Goal: Task Accomplishment & Management: Manage account settings

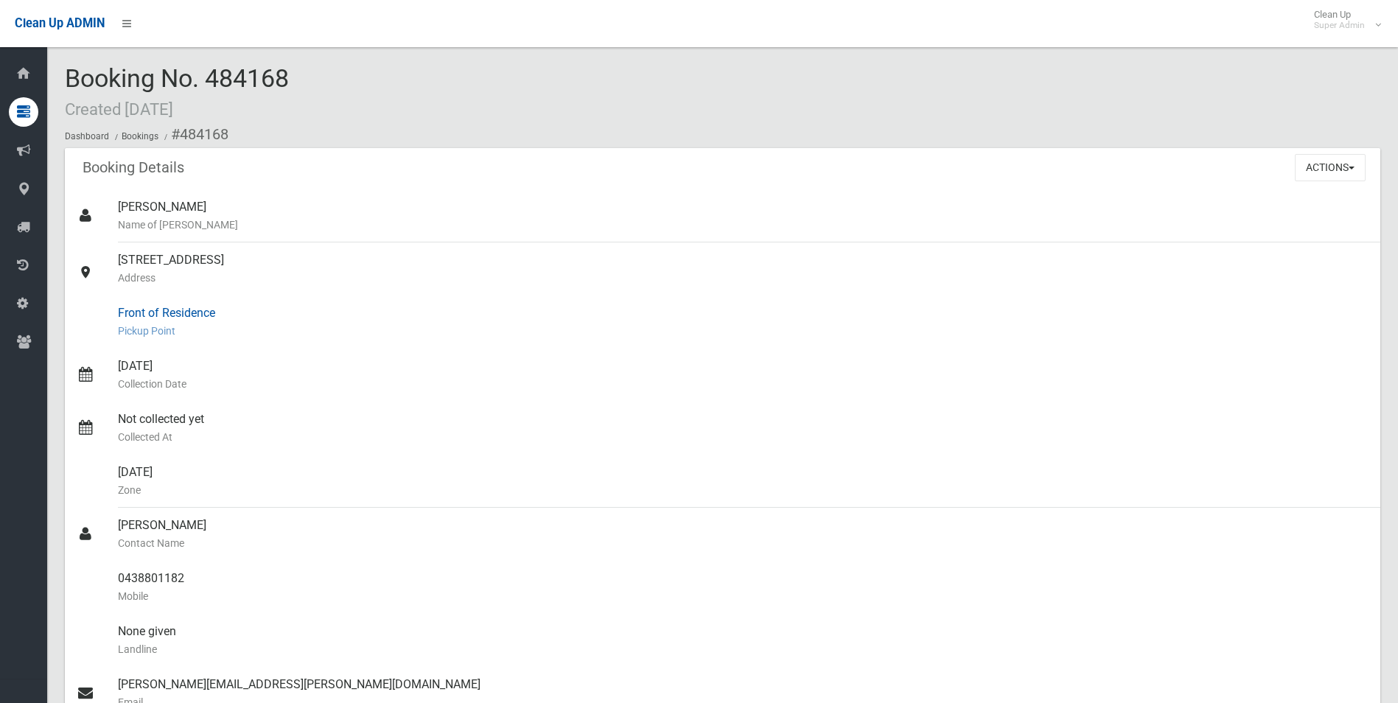
click at [350, 341] on div "Front of Residence Pickup Point" at bounding box center [743, 321] width 1250 height 53
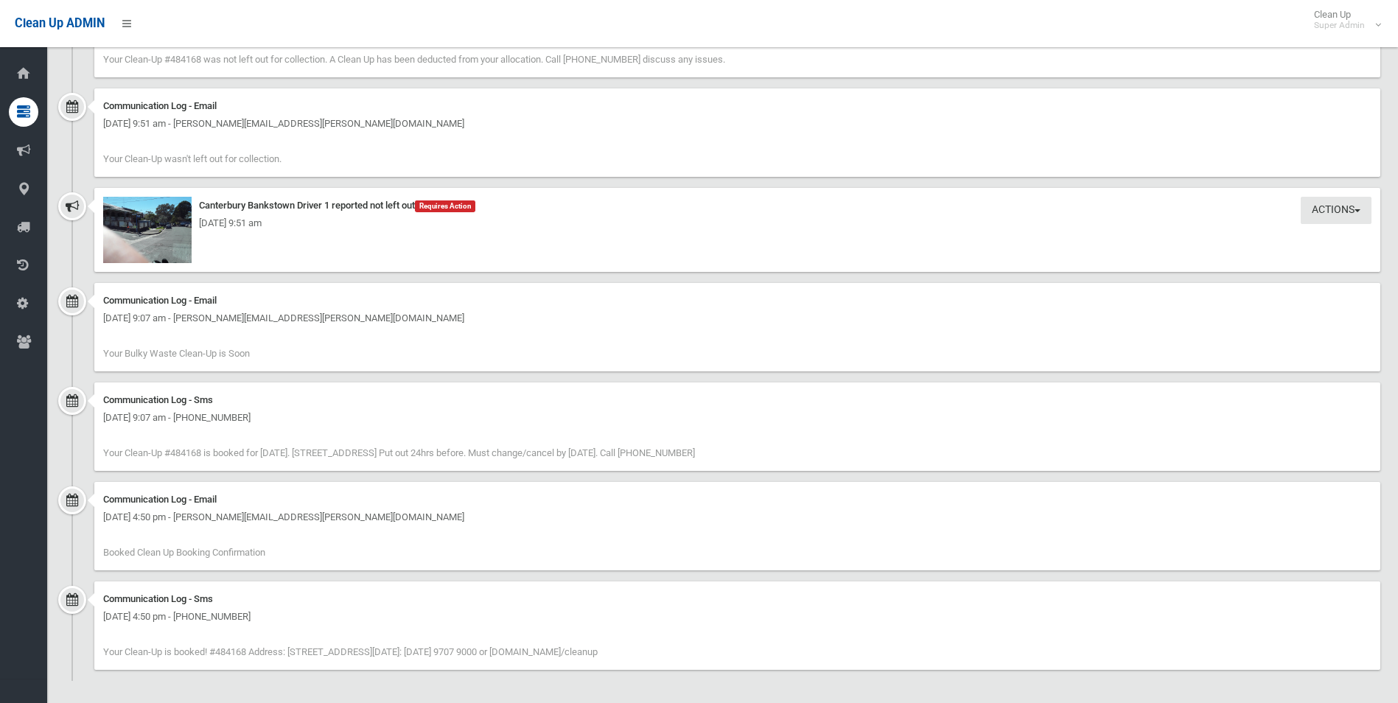
scroll to position [1767, 0]
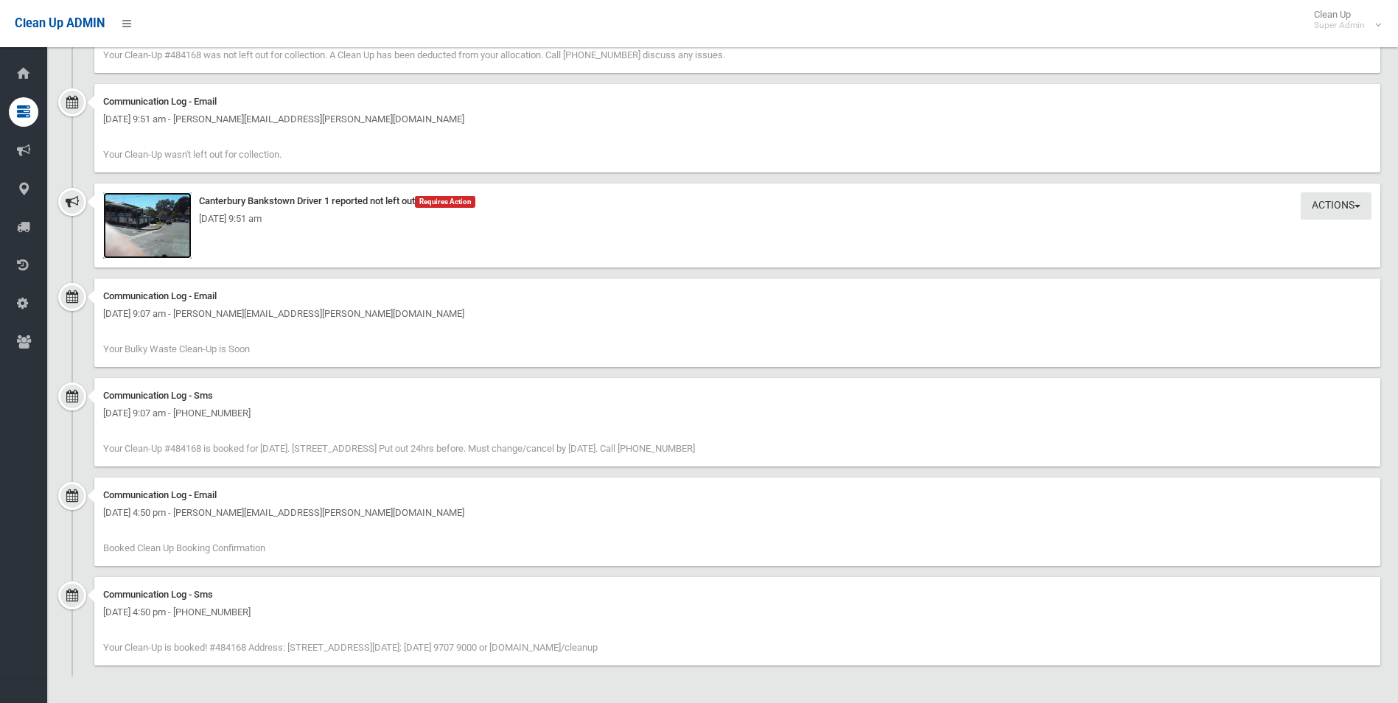
click at [161, 233] on img at bounding box center [147, 225] width 88 height 66
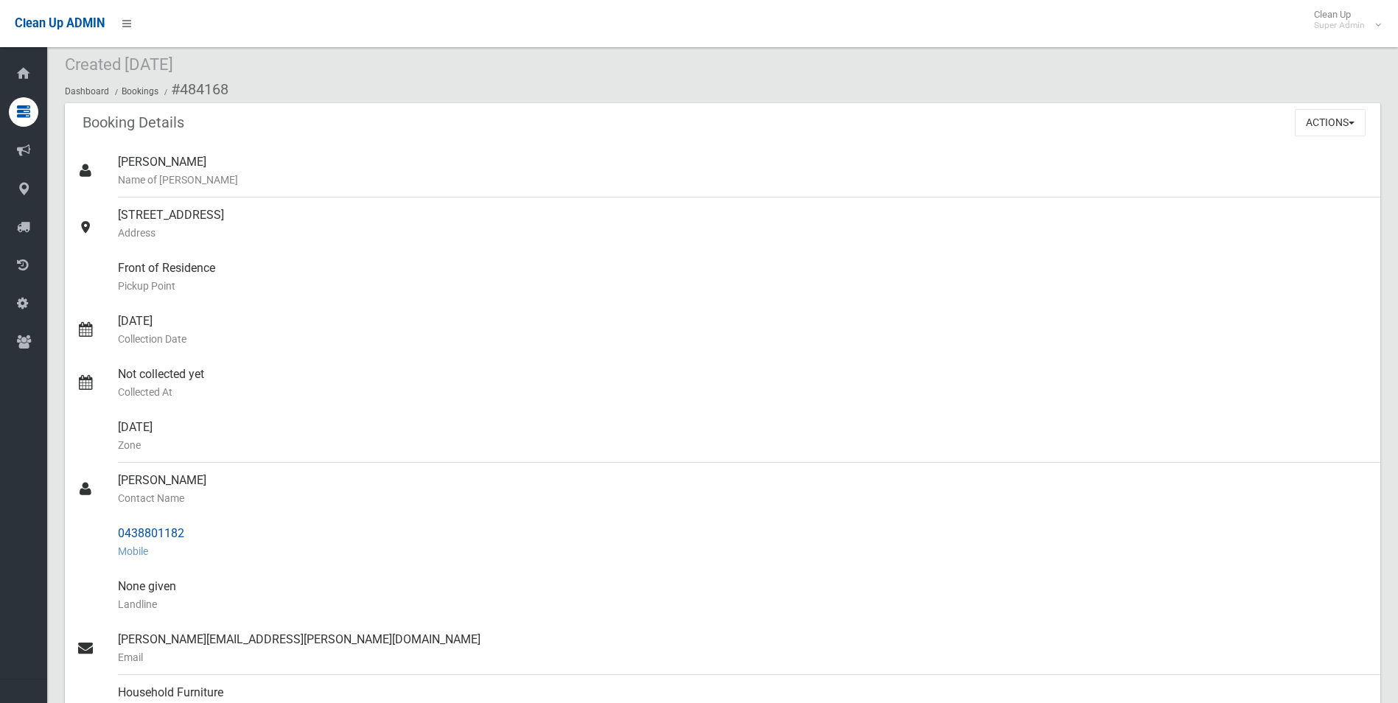
scroll to position [0, 0]
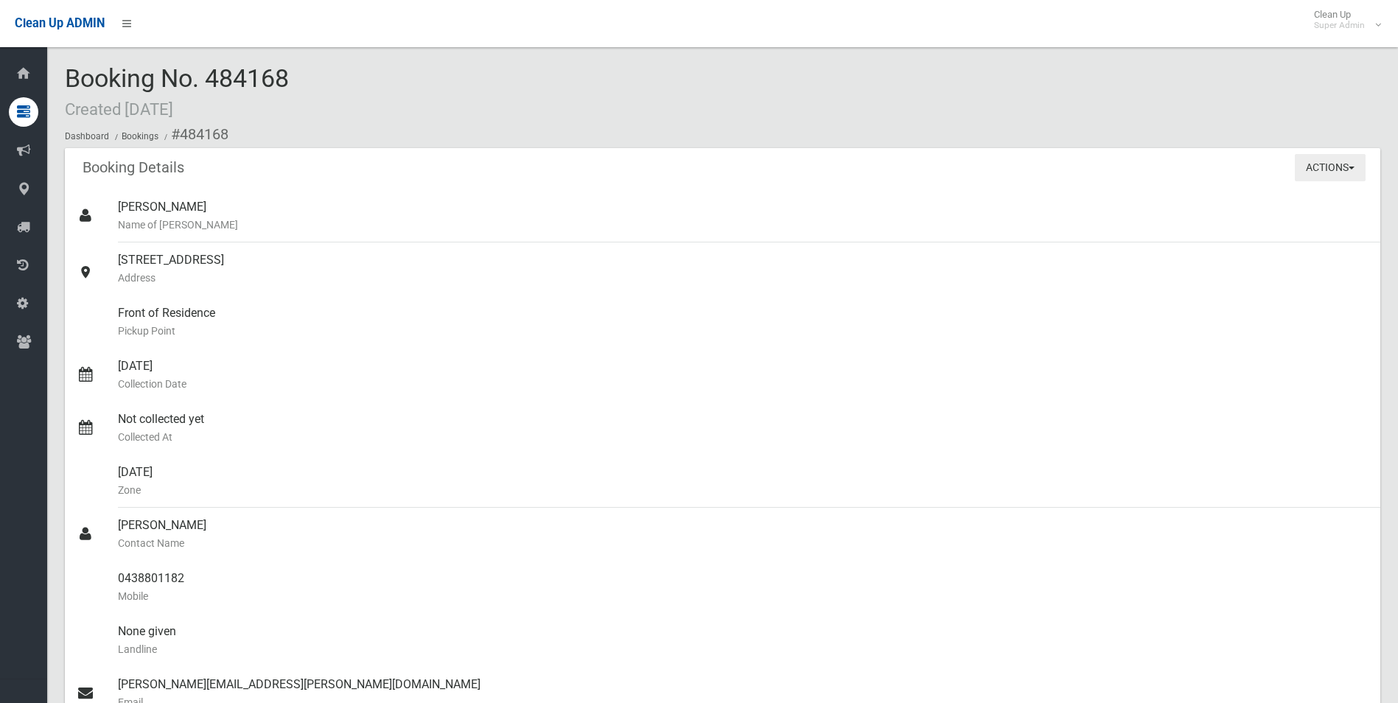
click at [1325, 171] on button "Actions" at bounding box center [1329, 167] width 71 height 27
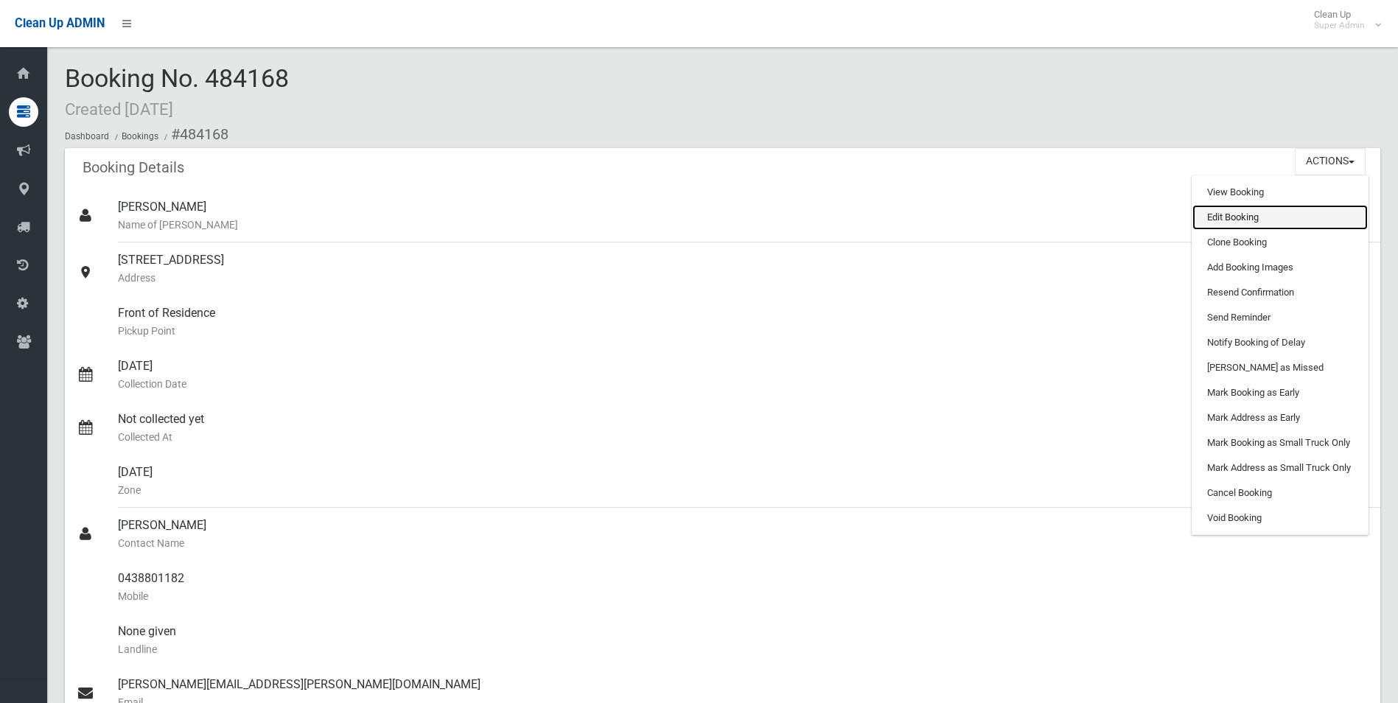
click at [1237, 213] on link "Edit Booking" at bounding box center [1279, 217] width 175 height 25
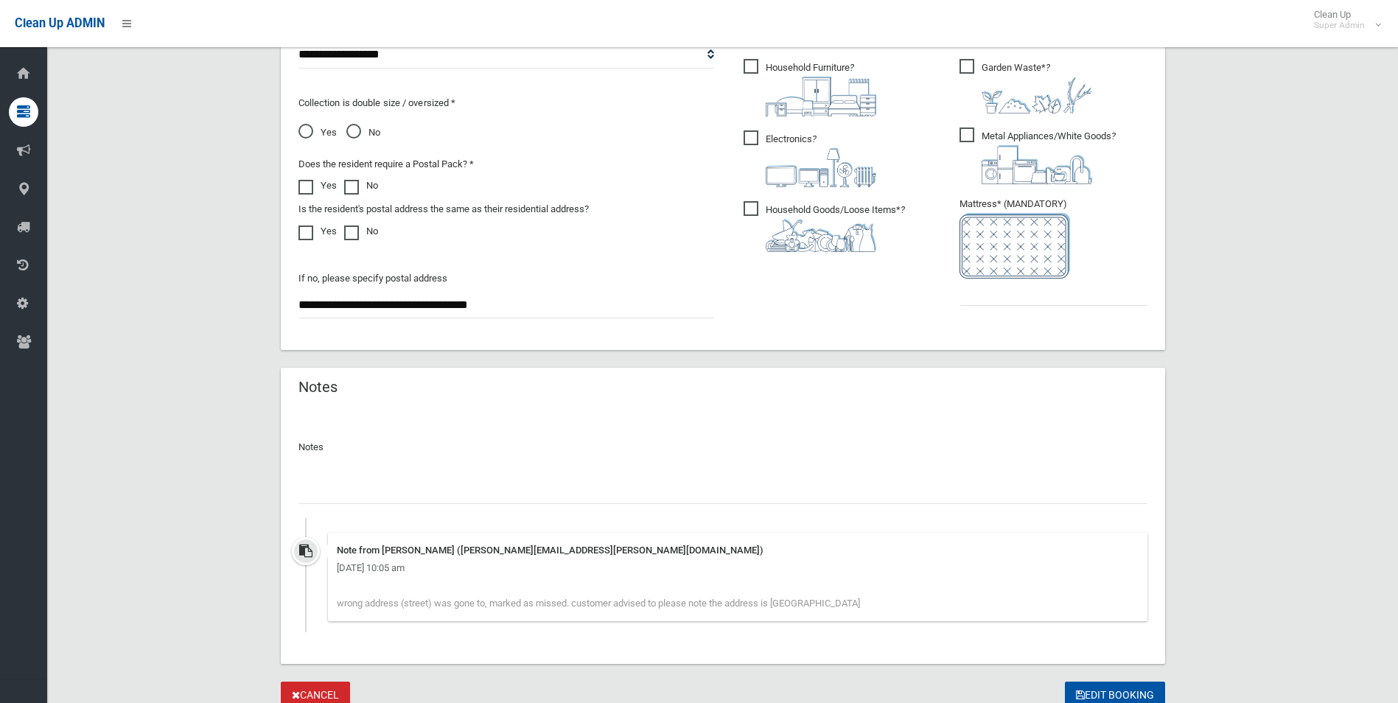
scroll to position [883, 0]
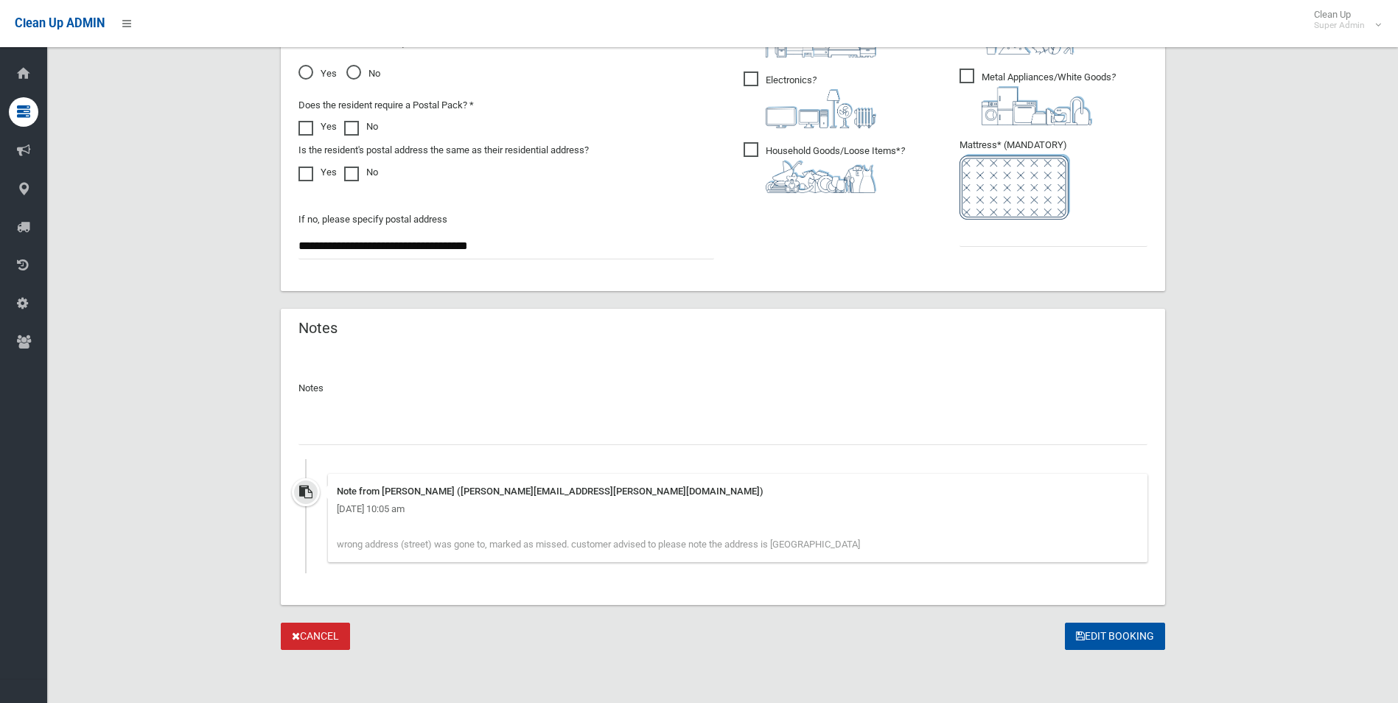
click at [439, 438] on input "text" at bounding box center [722, 431] width 849 height 27
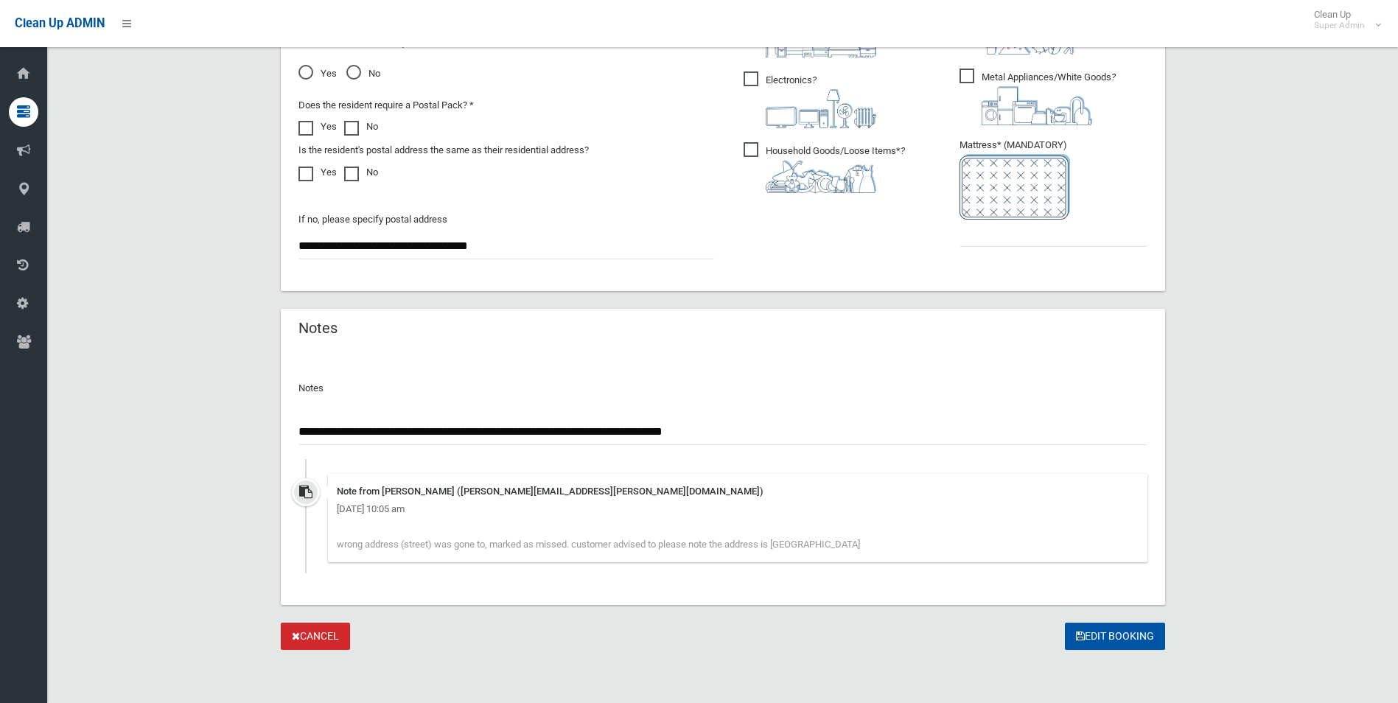
type input "**********"
click at [1017, 223] on input "text" at bounding box center [1053, 233] width 188 height 27
type input "*"
click at [838, 424] on input "**********" at bounding box center [722, 431] width 849 height 27
type input "**********"
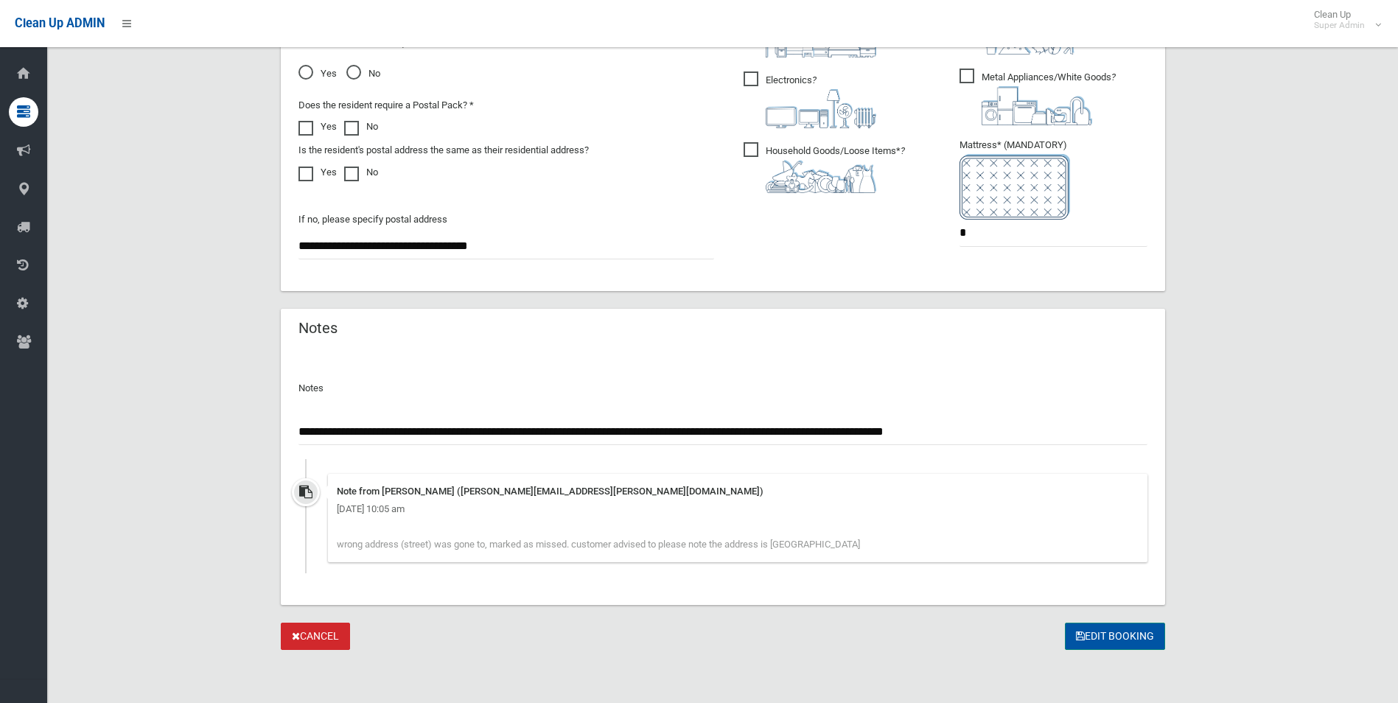
drag, startPoint x: 1118, startPoint y: 632, endPoint x: 1104, endPoint y: 626, distance: 15.2
click at [1116, 632] on button "Edit Booking" at bounding box center [1115, 636] width 100 height 27
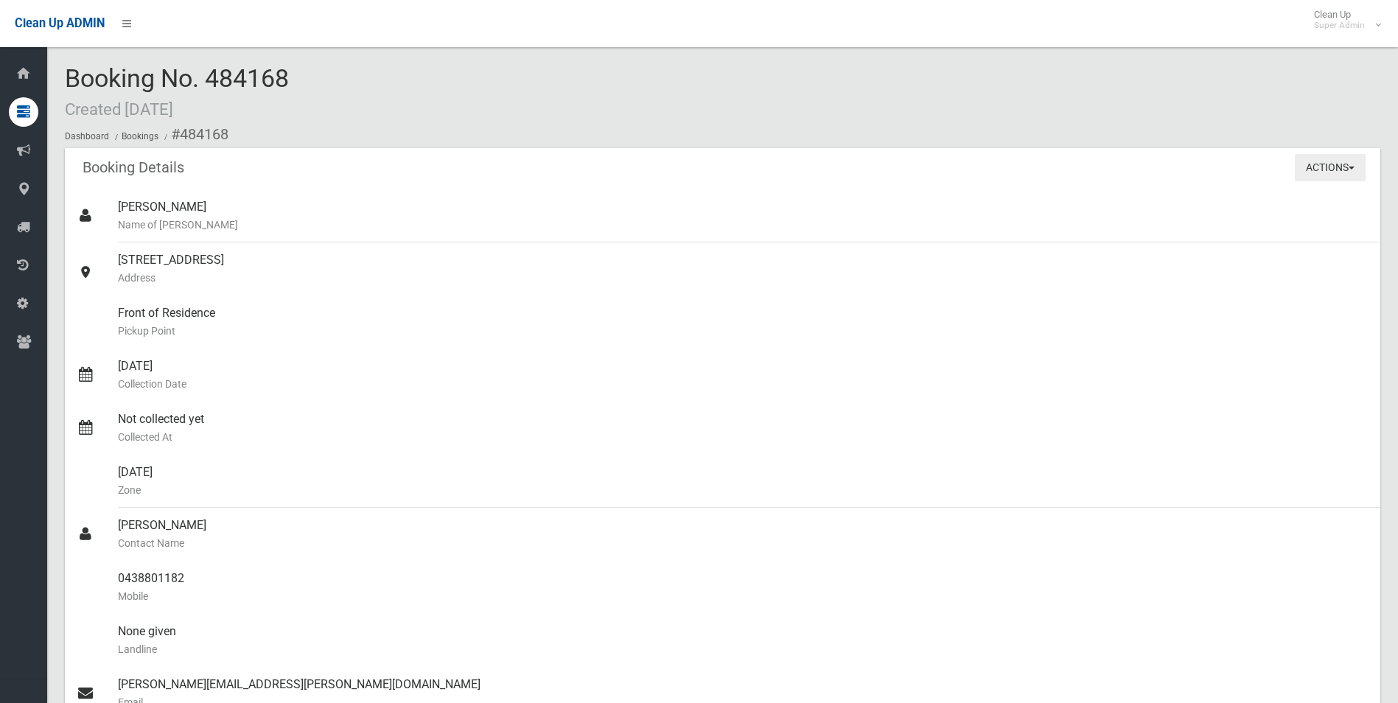
click at [1322, 176] on button "Actions" at bounding box center [1329, 167] width 71 height 27
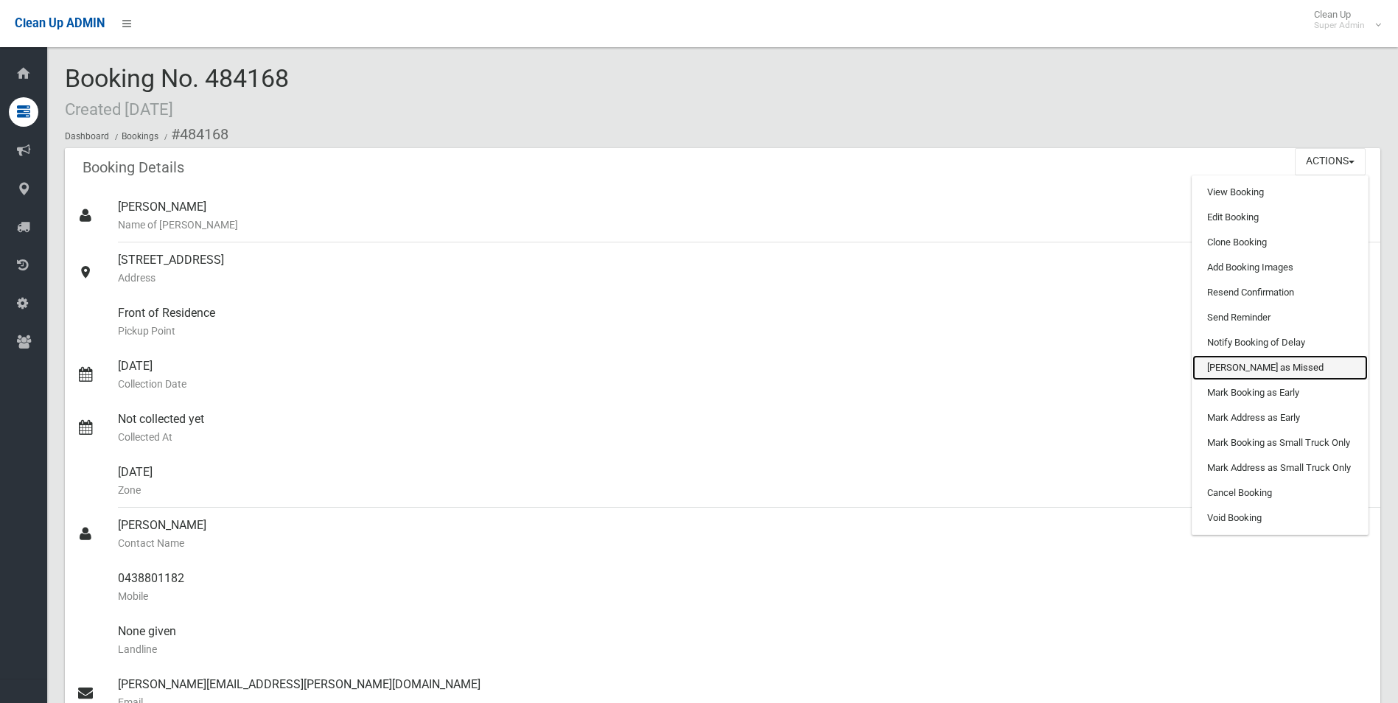
click at [1237, 373] on link "[PERSON_NAME] as Missed" at bounding box center [1279, 367] width 175 height 25
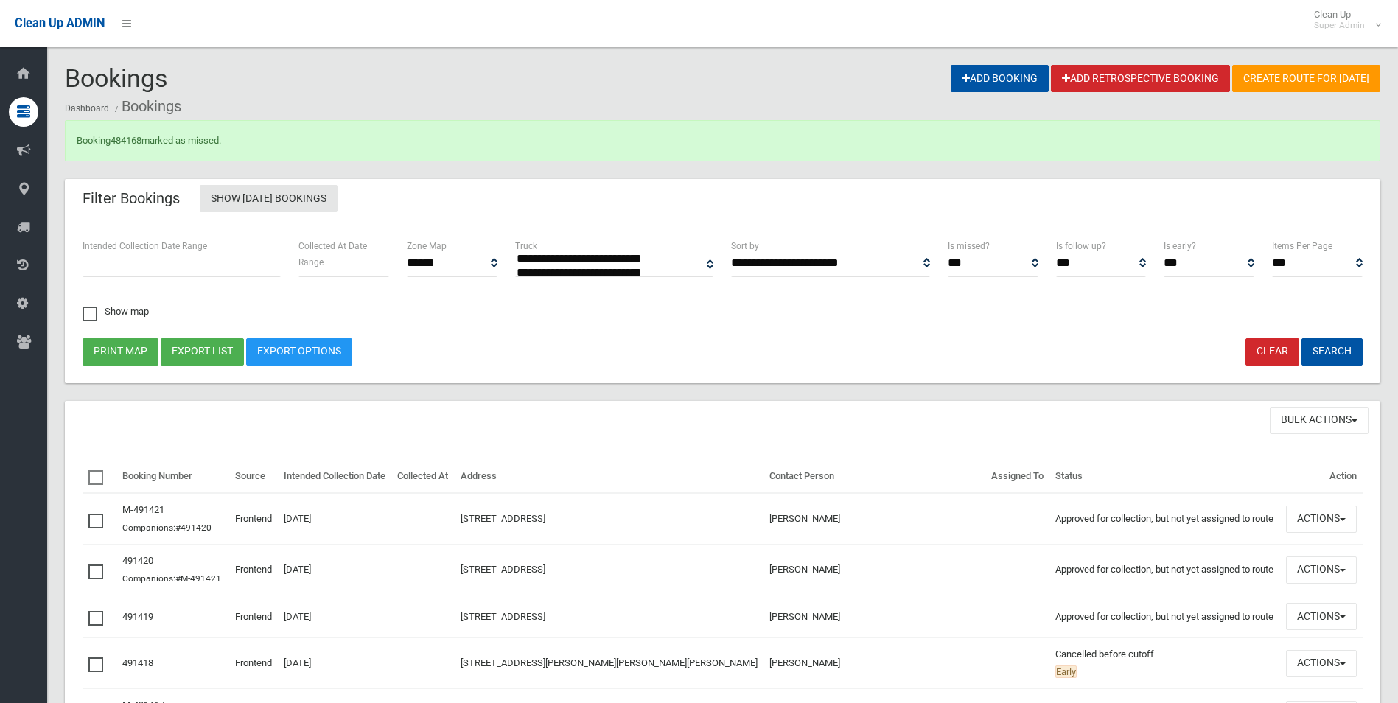
select select
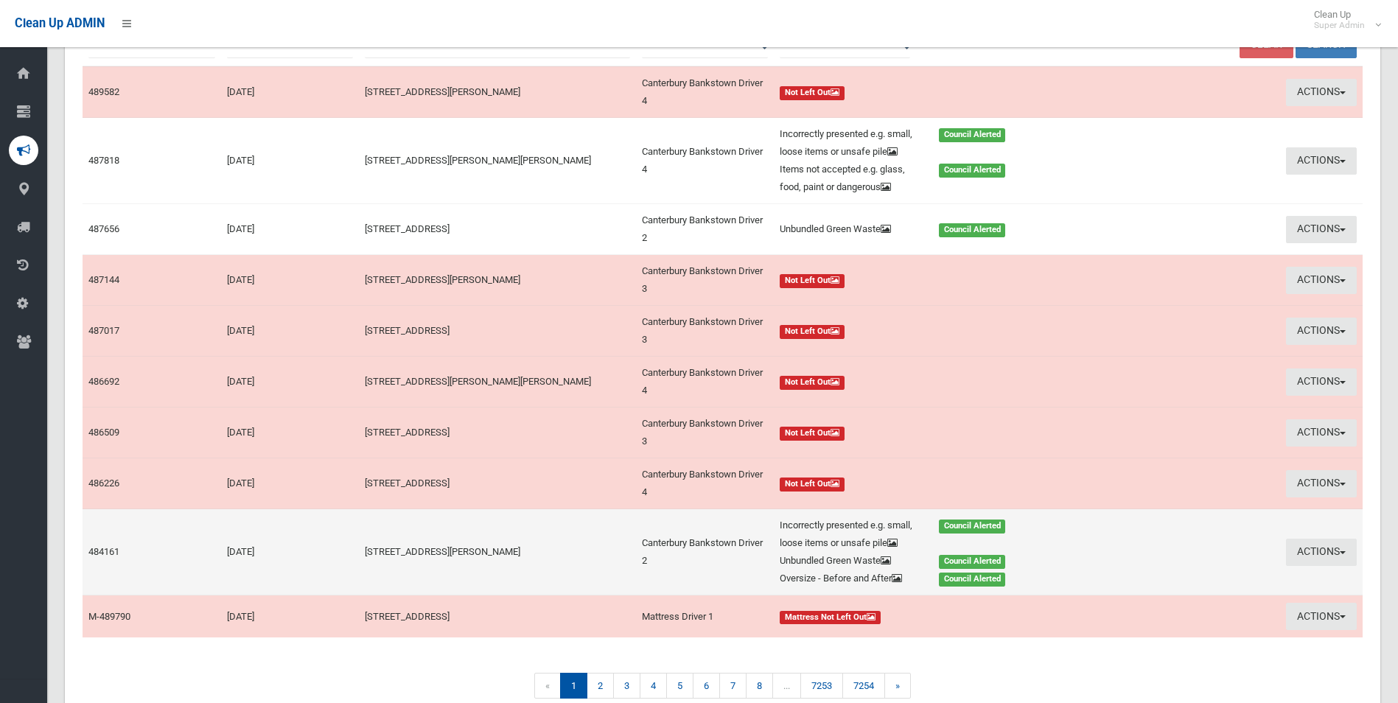
scroll to position [298, 0]
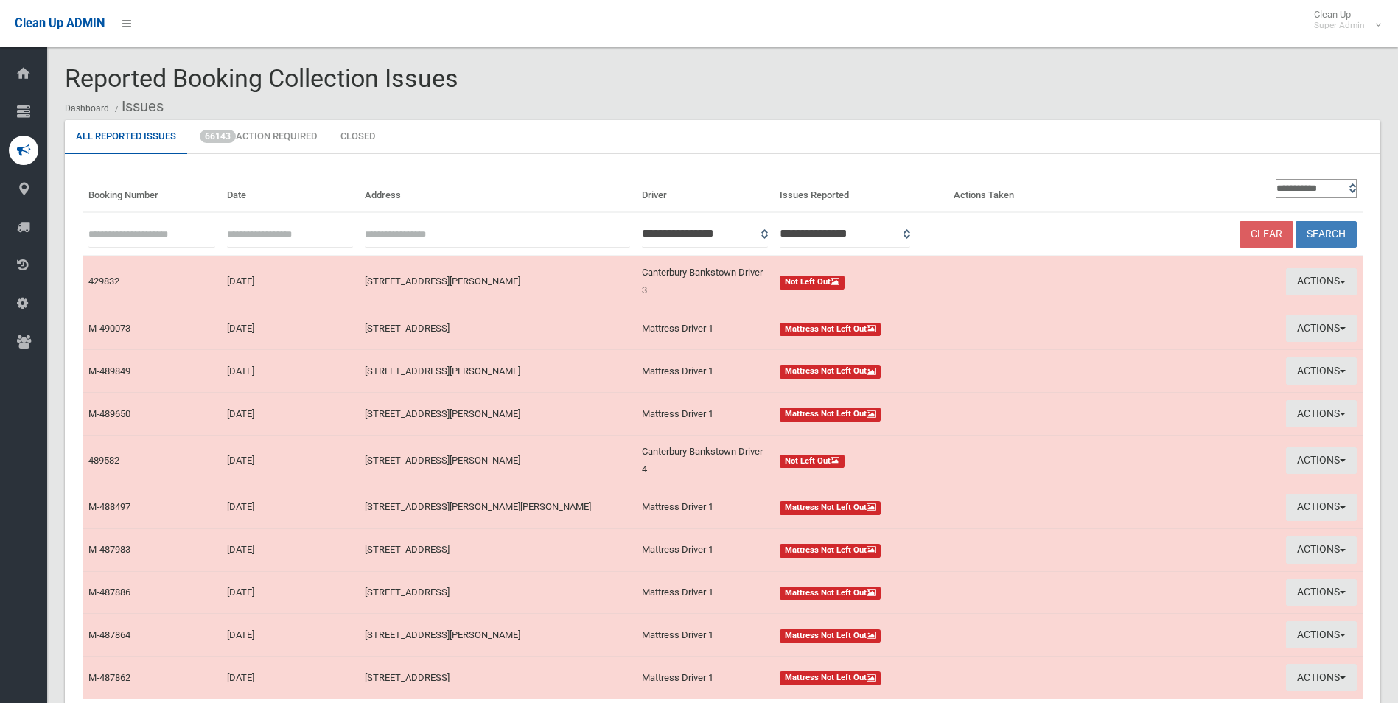
scroll to position [134, 0]
